Goal: Book appointment/travel/reservation

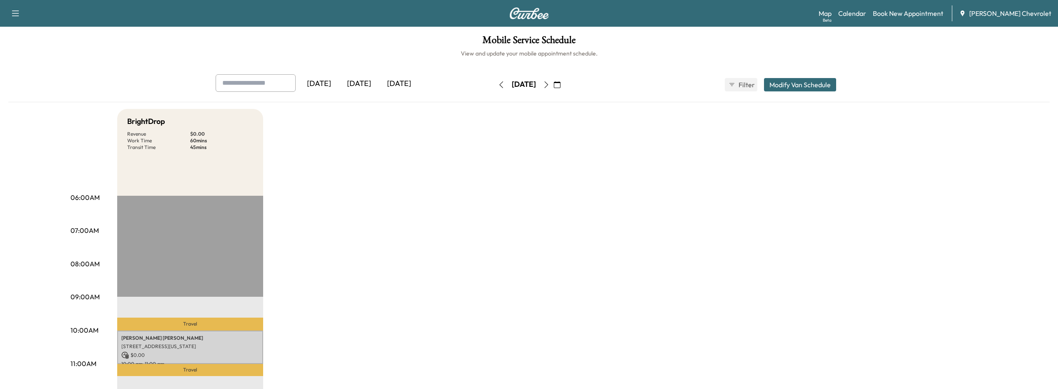
click at [394, 84] on div "[DATE]" at bounding box center [399, 83] width 40 height 19
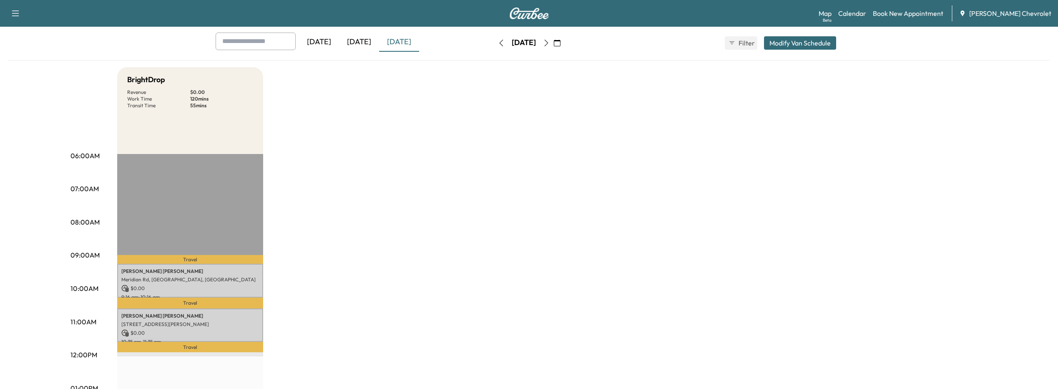
scroll to position [83, 0]
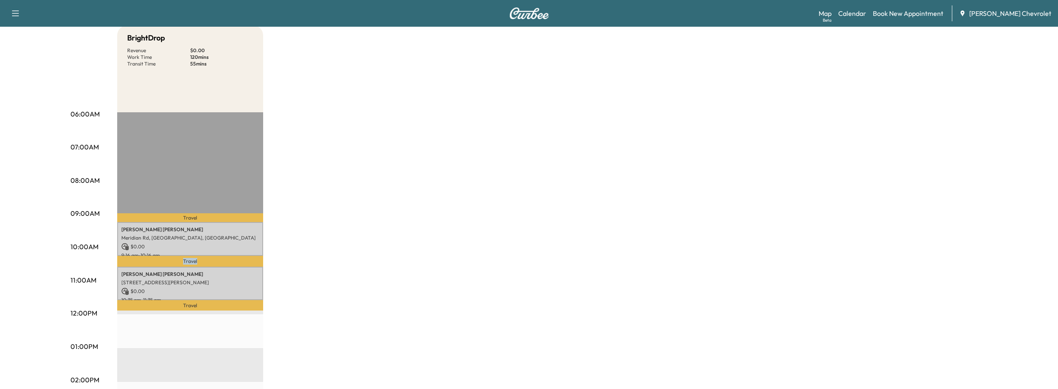
drag, startPoint x: 181, startPoint y: 257, endPoint x: 201, endPoint y: 258, distance: 20.4
click at [201, 258] on p "Travel" at bounding box center [190, 261] width 146 height 11
drag, startPoint x: 201, startPoint y: 258, endPoint x: 200, endPoint y: 217, distance: 40.5
click at [200, 217] on p "Travel" at bounding box center [190, 217] width 146 height 9
drag, startPoint x: 196, startPoint y: 217, endPoint x: 280, endPoint y: 201, distance: 85.3
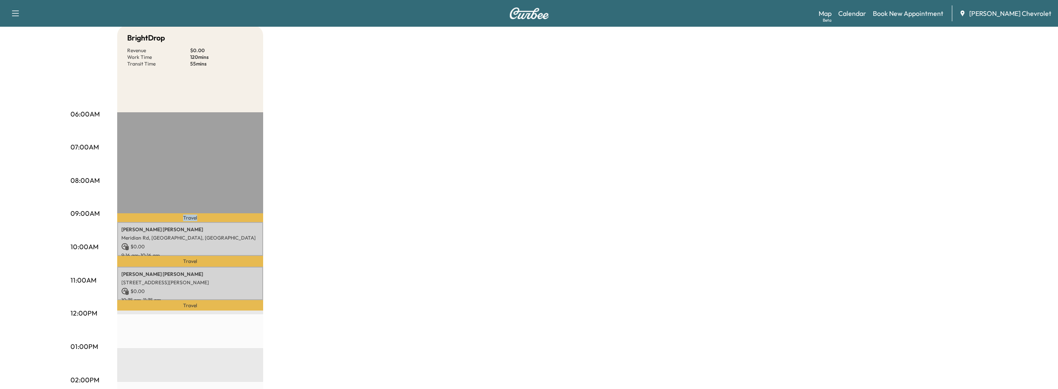
click at [280, 201] on div "BrightDrop Revenue $ 0.00 Work Time 120 mins Transit Time 55 mins Travel [PERSO…" at bounding box center [552, 337] width 870 height 625
drag, startPoint x: 306, startPoint y: 296, endPoint x: 353, endPoint y: 250, distance: 66.6
click at [353, 250] on div "BrightDrop Revenue $ 0.00 Work Time 120 mins Transit Time 55 mins Travel [PERSO…" at bounding box center [552, 337] width 870 height 625
click at [354, 242] on div "BrightDrop Revenue $ 0.00 Work Time 120 mins Transit Time 55 mins Travel [PERSO…" at bounding box center [552, 337] width 870 height 625
